Goal: Task Accomplishment & Management: Use online tool/utility

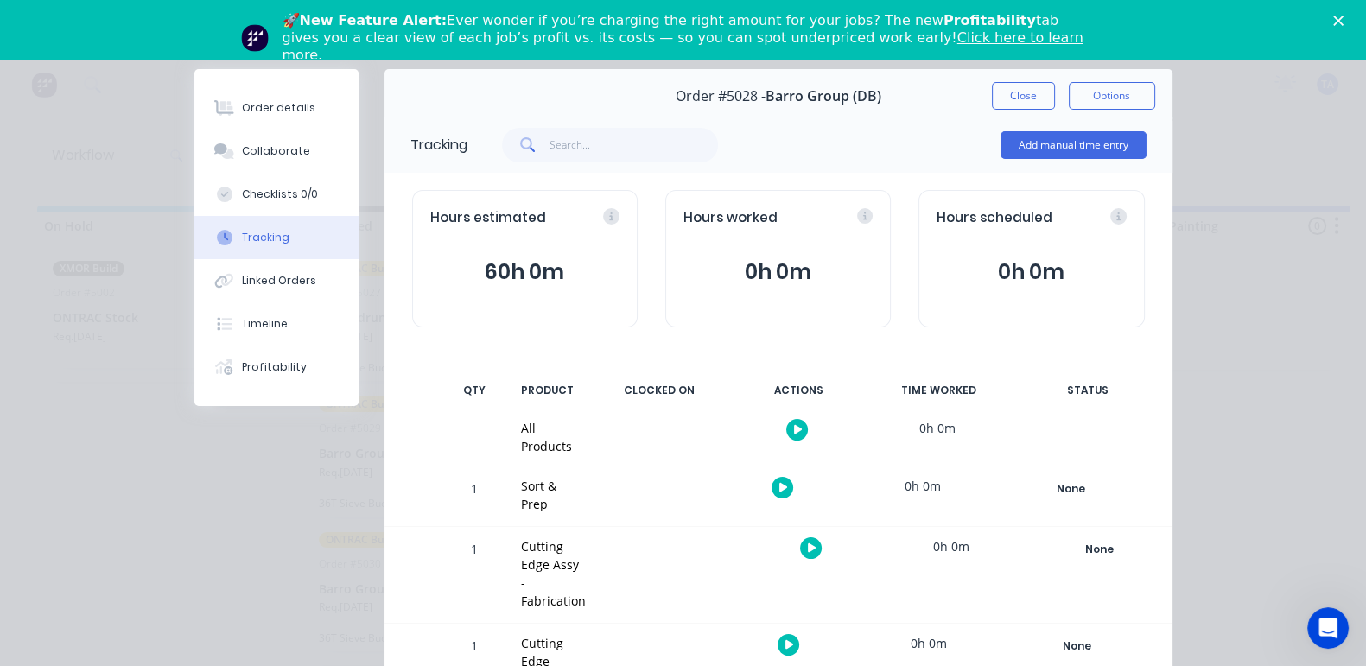
scroll to position [302, 0]
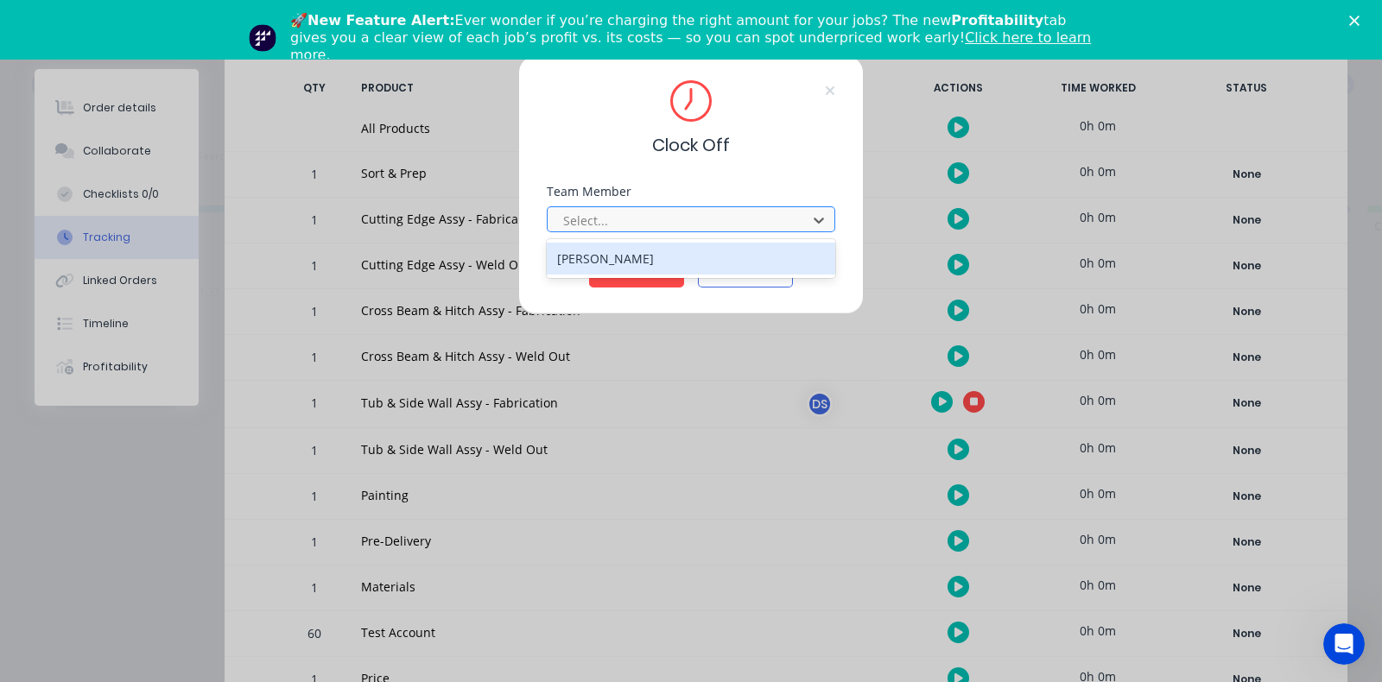
click at [663, 222] on div at bounding box center [680, 221] width 237 height 22
click at [635, 257] on div "Daniel Stanton" at bounding box center [691, 259] width 289 height 32
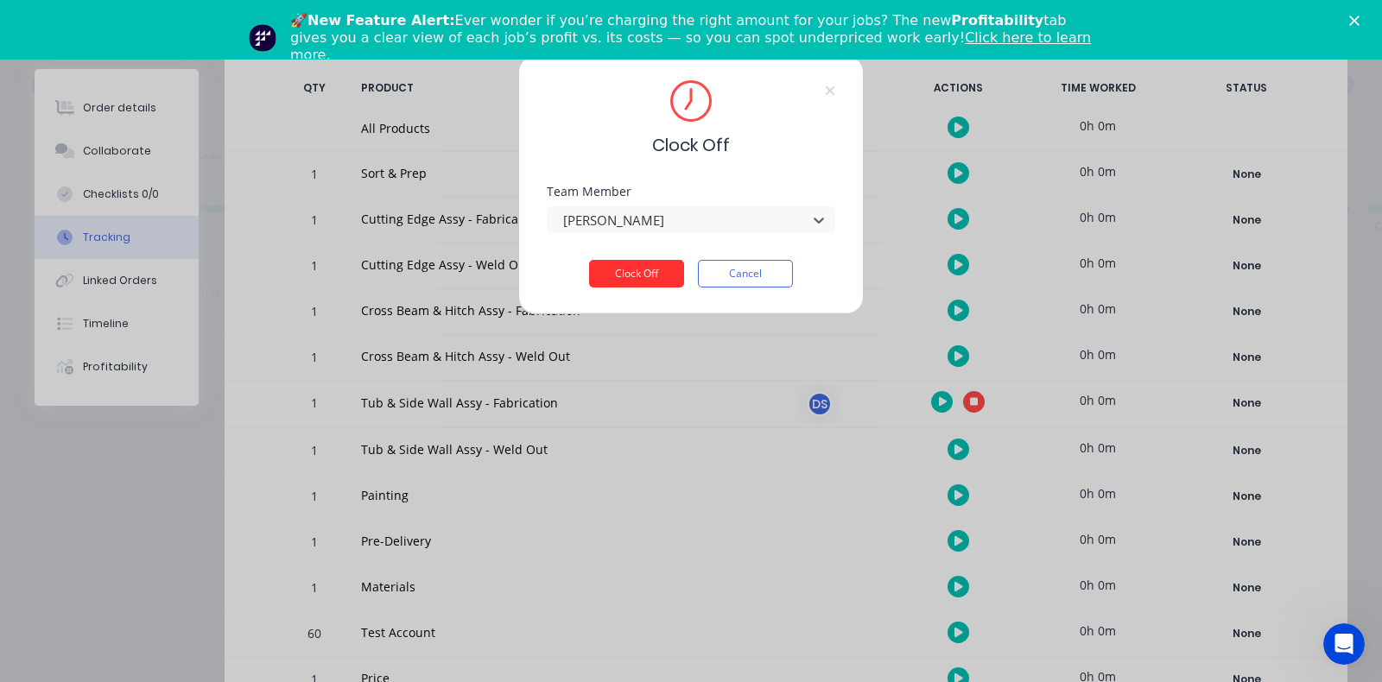
click at [626, 281] on button "Clock Off" at bounding box center [636, 274] width 95 height 28
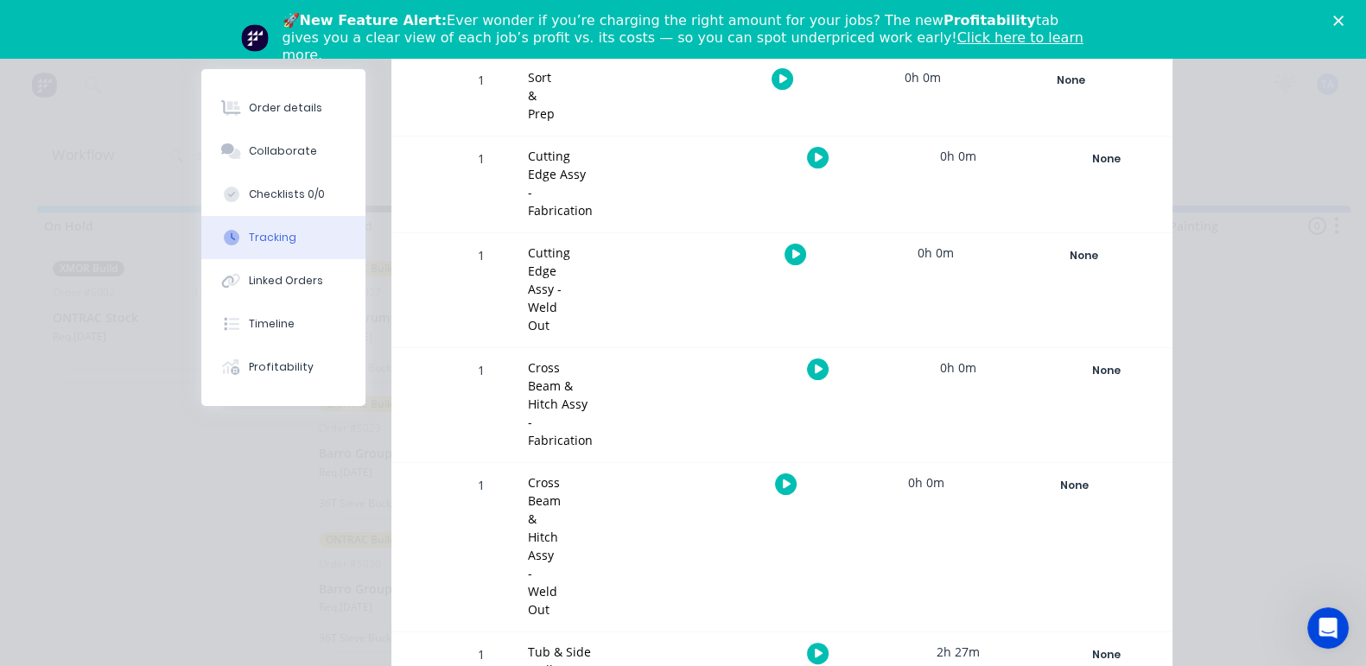
scroll to position [0, 0]
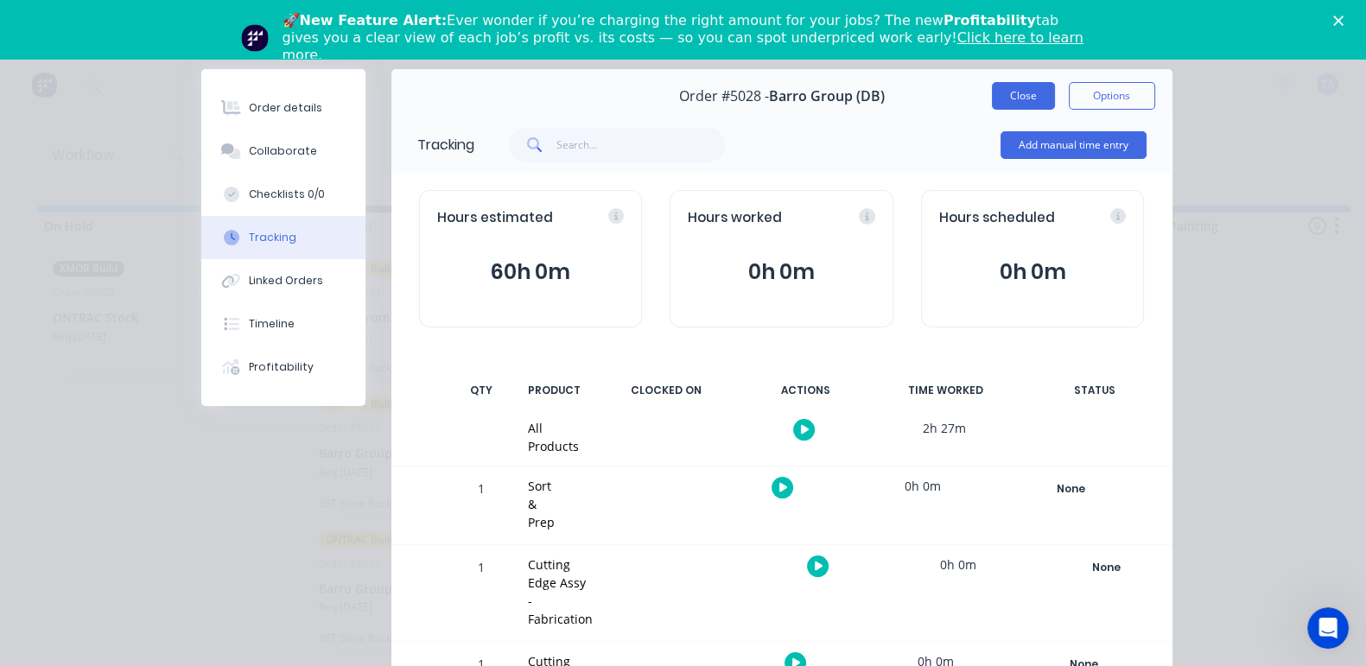
click at [1055, 102] on button "Close" at bounding box center [1023, 96] width 63 height 28
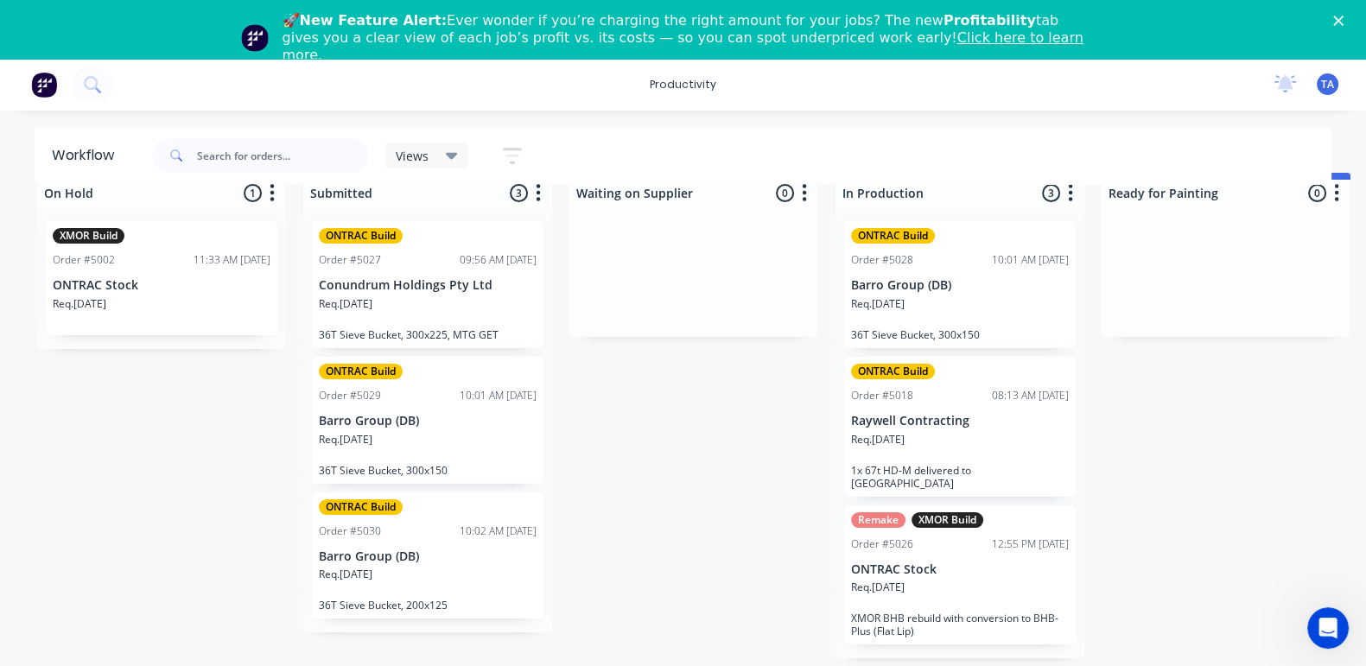
scroll to position [48, 0]
click at [898, 446] on div "ONTRAC Build Order #5018 08:13 AM 26/08/25 Raywell Contracting Req. 29/07/25 1x…" at bounding box center [960, 427] width 232 height 140
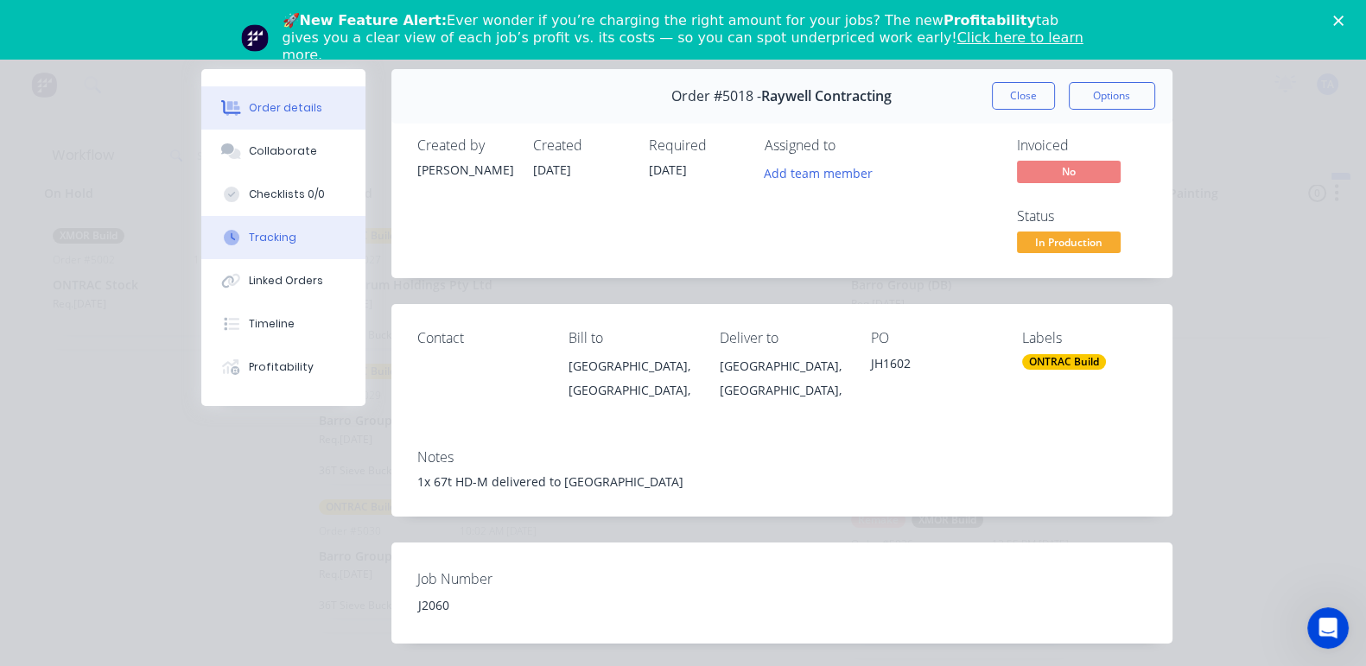
click at [201, 226] on button "Tracking" at bounding box center [283, 237] width 164 height 43
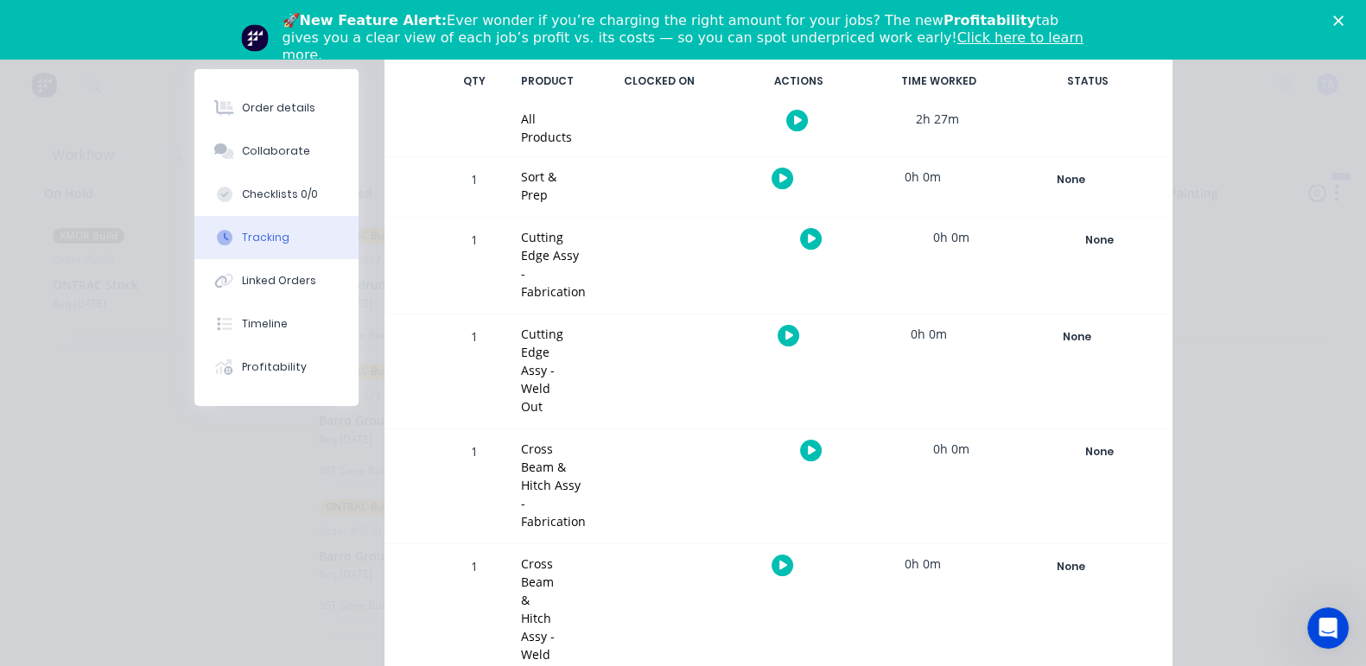
scroll to position [352, 0]
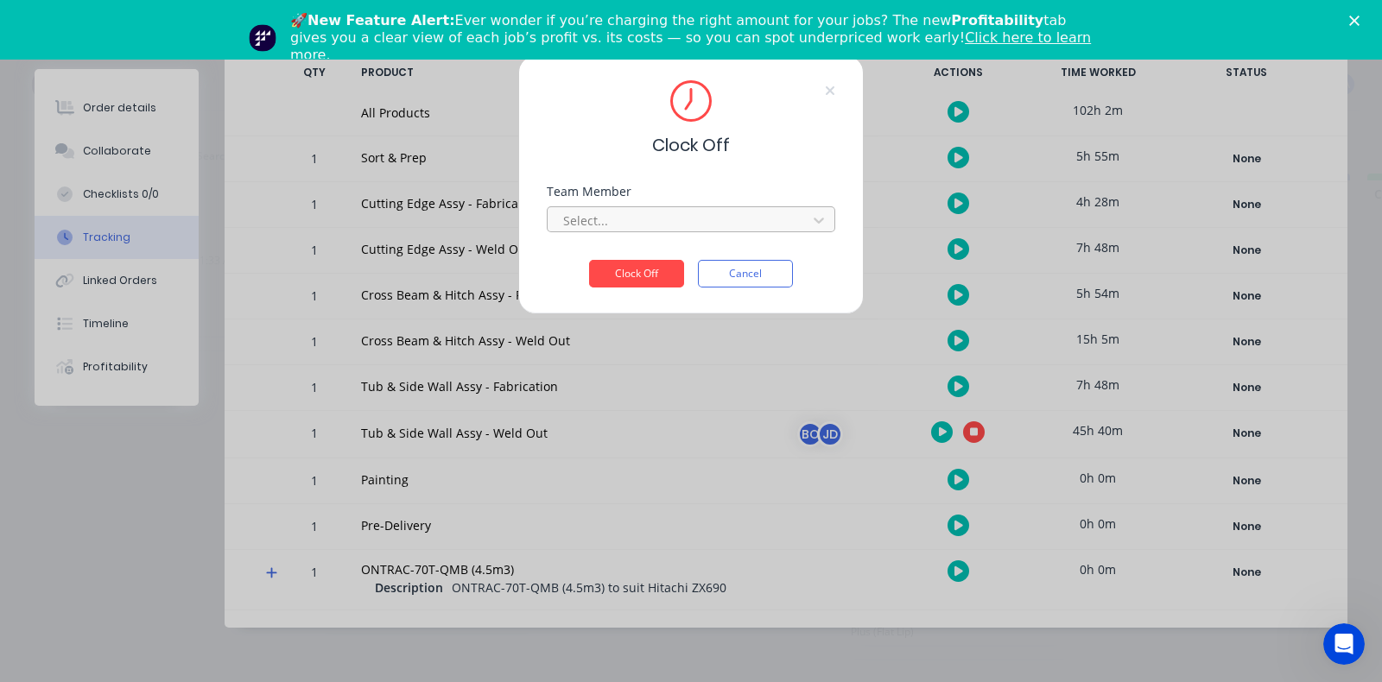
click at [615, 219] on div at bounding box center [680, 221] width 237 height 22
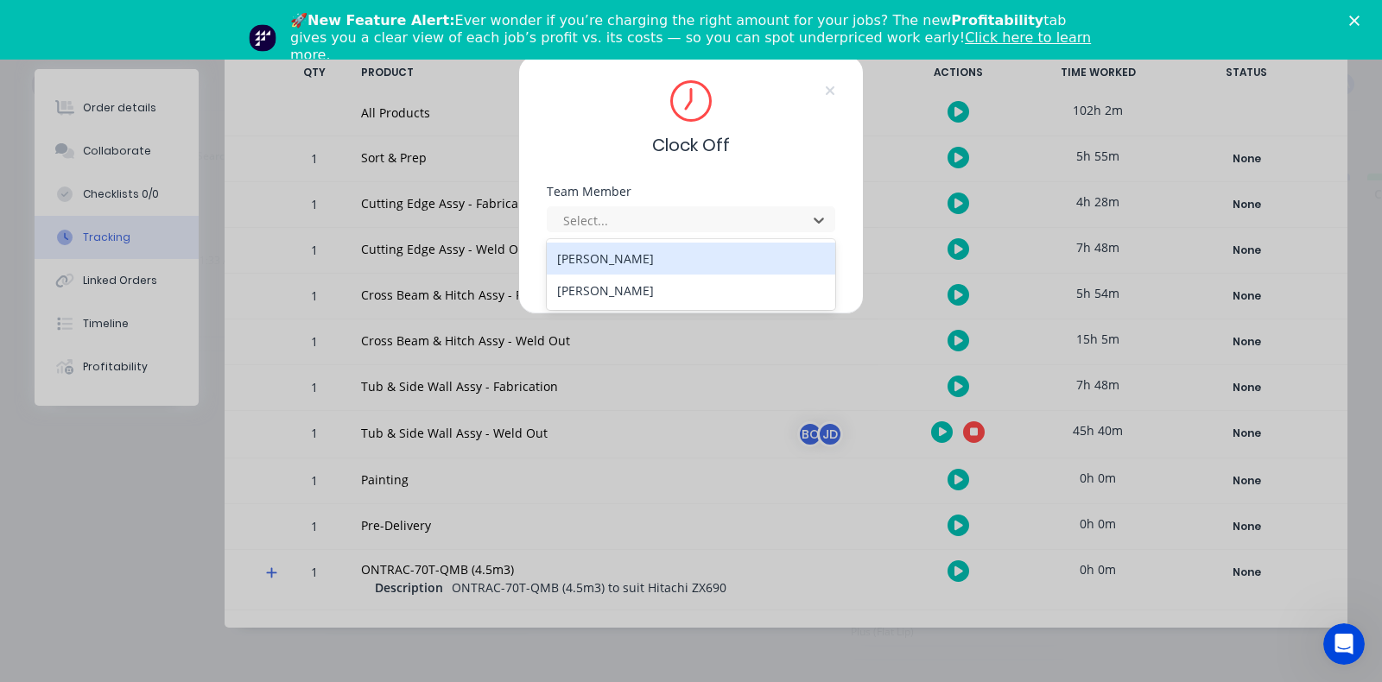
click at [605, 257] on div "Brian Osorio" at bounding box center [691, 259] width 289 height 32
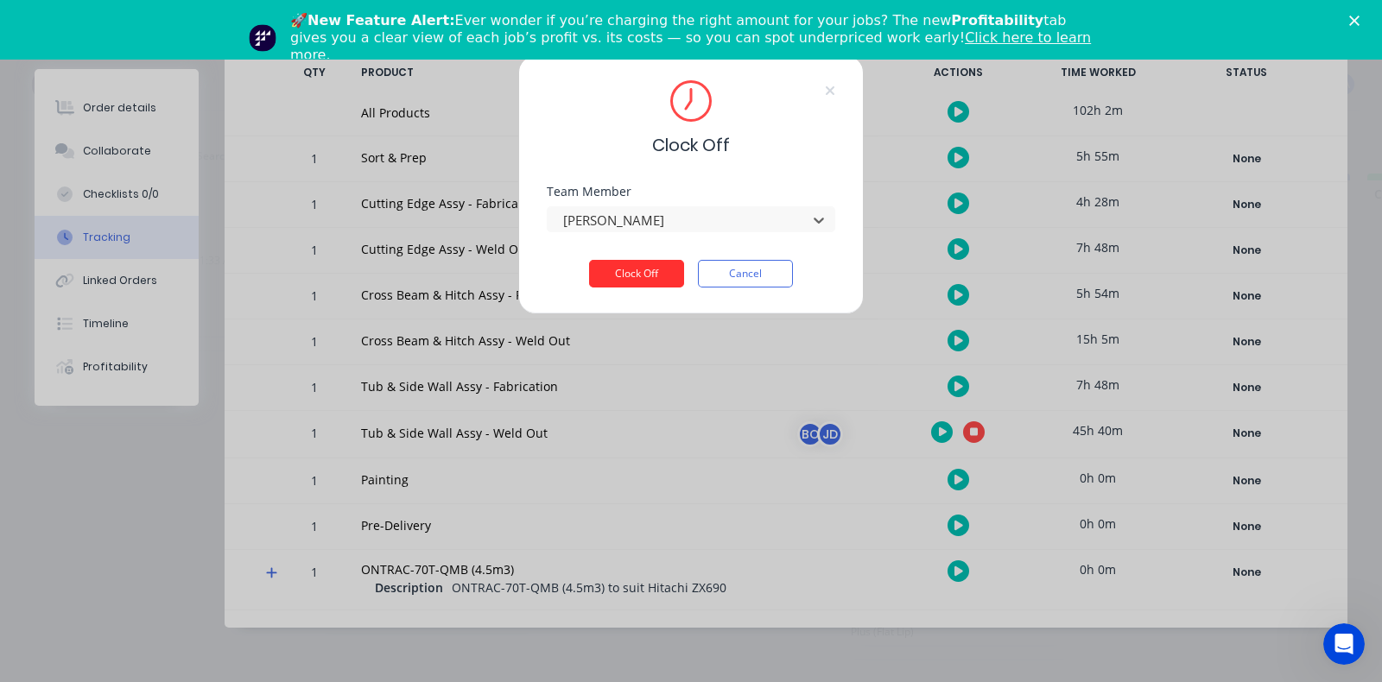
click at [606, 265] on button "Clock Off" at bounding box center [636, 274] width 95 height 28
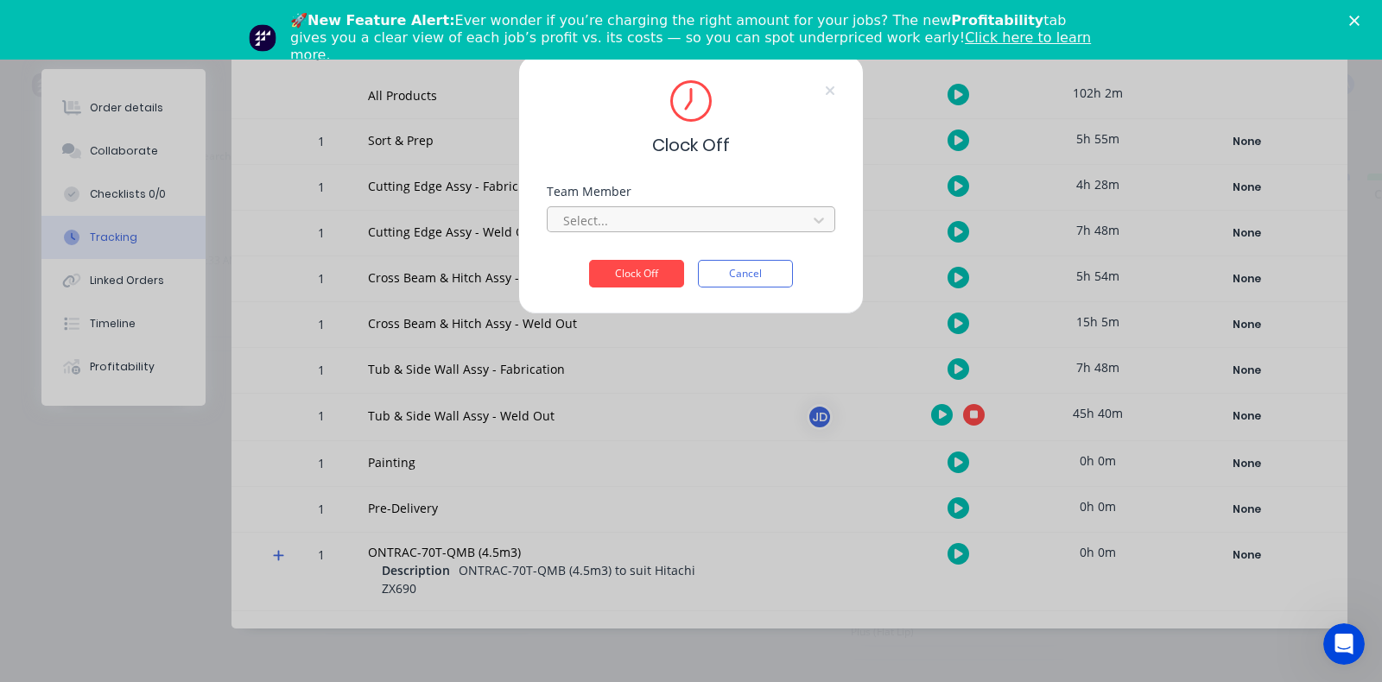
click at [665, 227] on div at bounding box center [680, 221] width 237 height 22
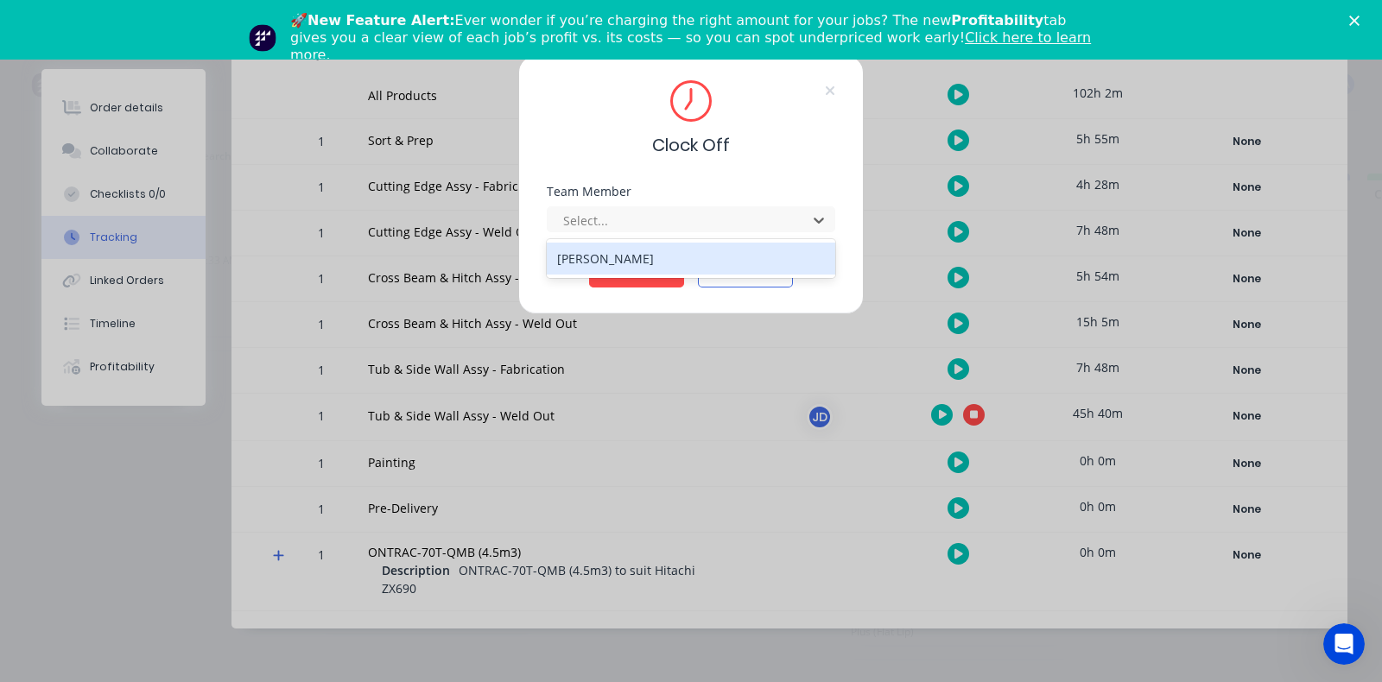
click at [659, 257] on div "Jack Dixon" at bounding box center [691, 259] width 289 height 32
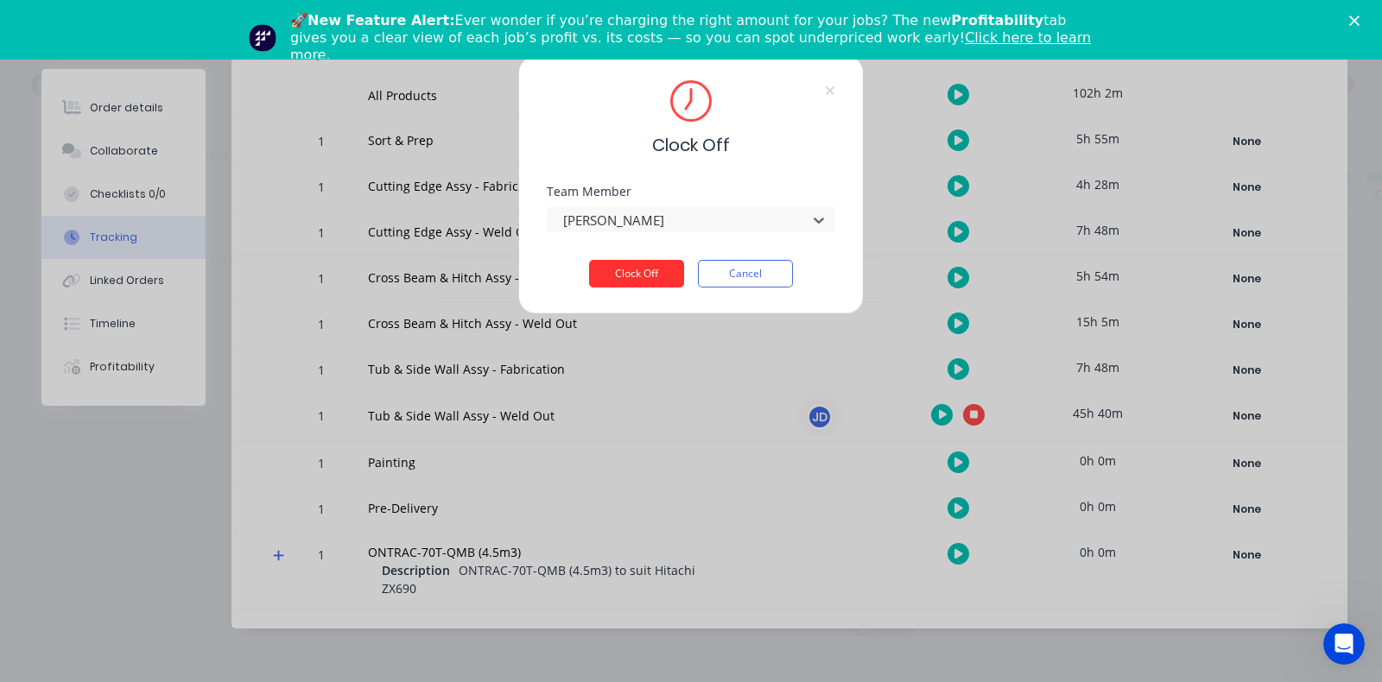
click at [647, 282] on button "Clock Off" at bounding box center [636, 274] width 95 height 28
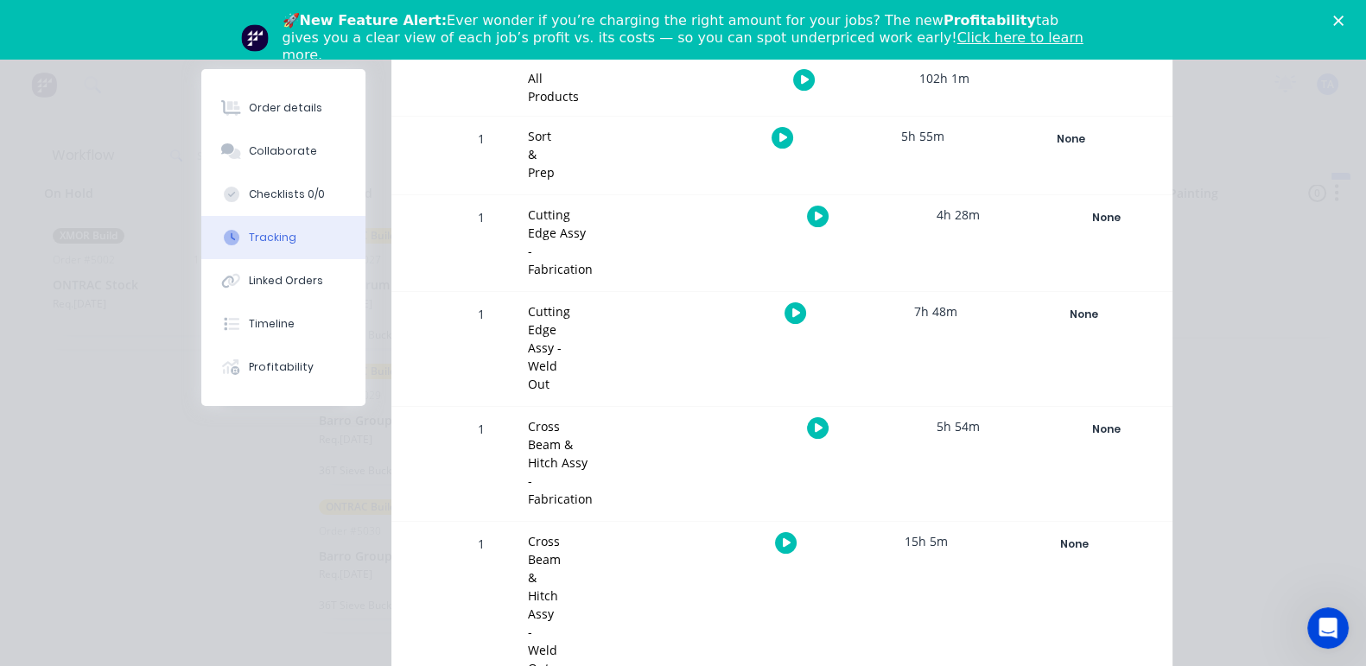
scroll to position [0, 0]
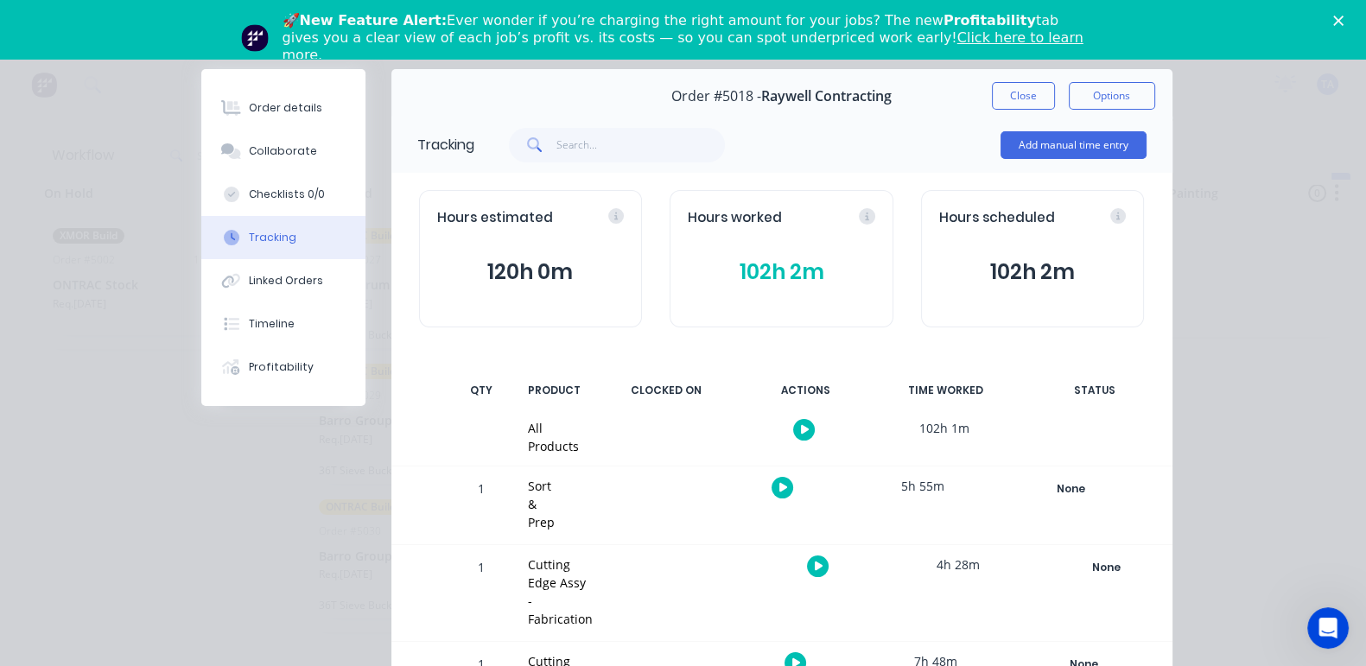
drag, startPoint x: 1179, startPoint y: 92, endPoint x: 1167, endPoint y: 99, distance: 14.4
click at [1055, 92] on button "Close" at bounding box center [1023, 96] width 63 height 28
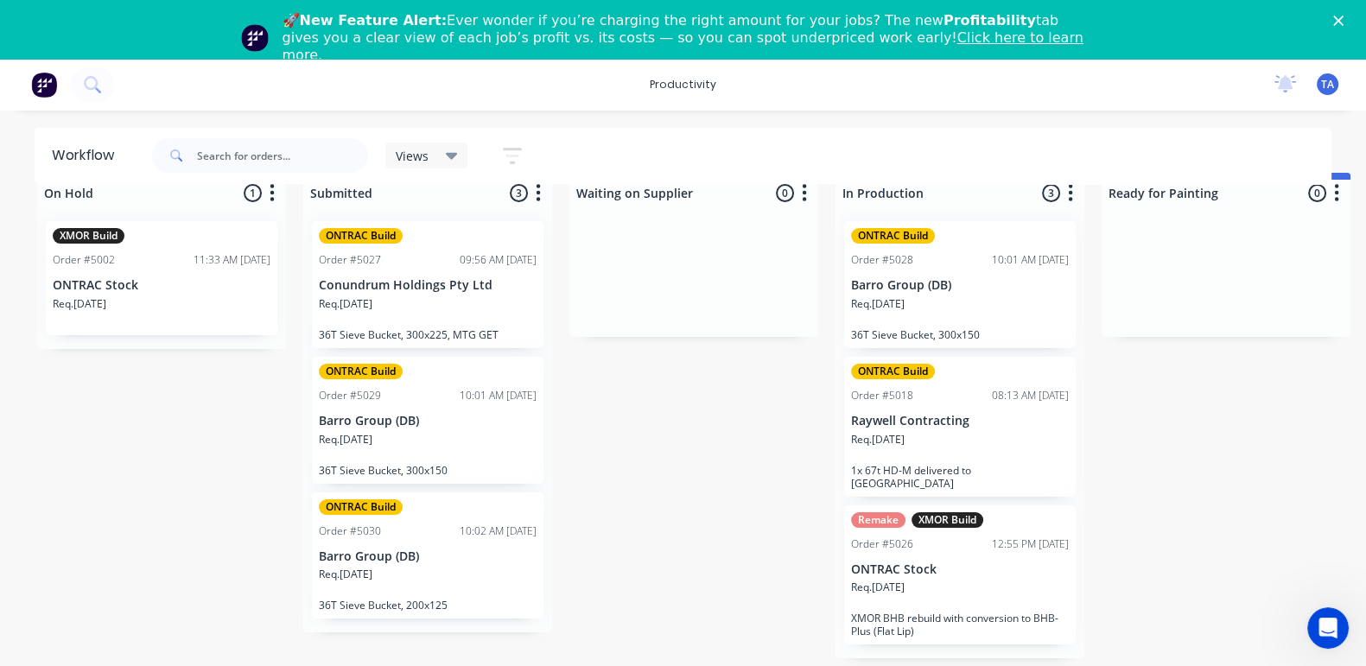
click at [912, 562] on p "ONTRAC Stock" at bounding box center [960, 569] width 218 height 15
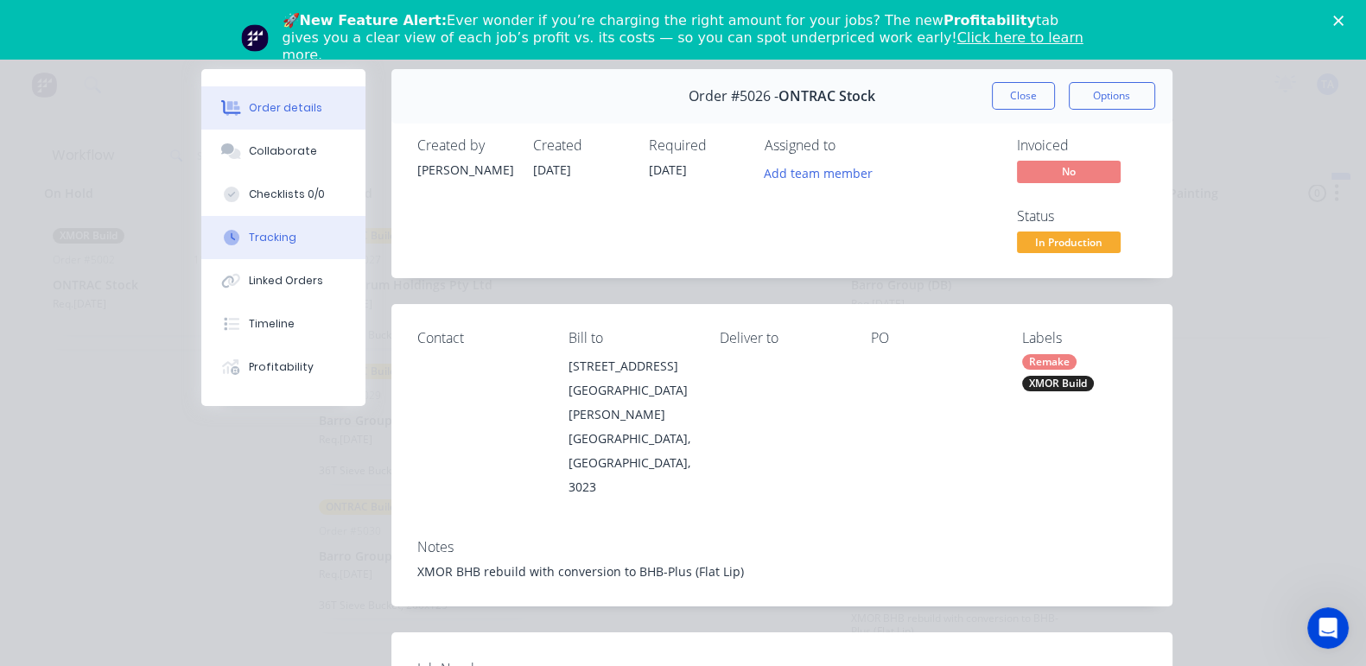
click at [249, 235] on div "Tracking" at bounding box center [273, 238] width 48 height 16
